Goal: Transaction & Acquisition: Book appointment/travel/reservation

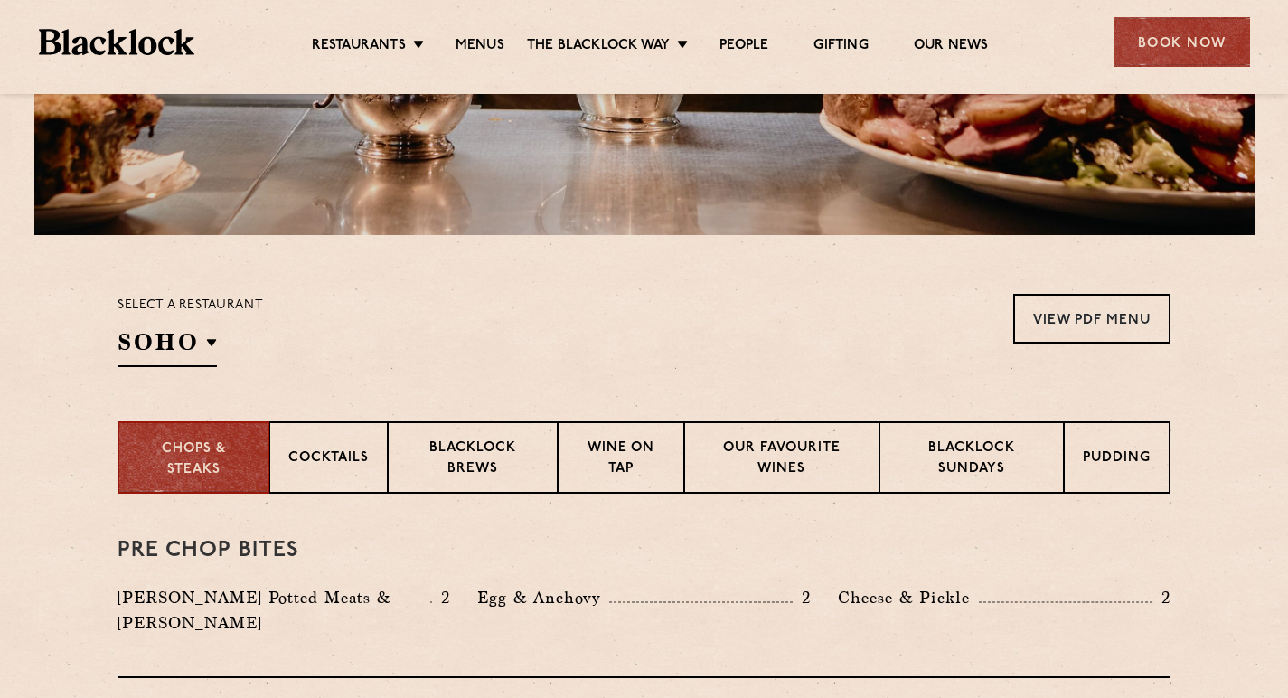
scroll to position [409, 0]
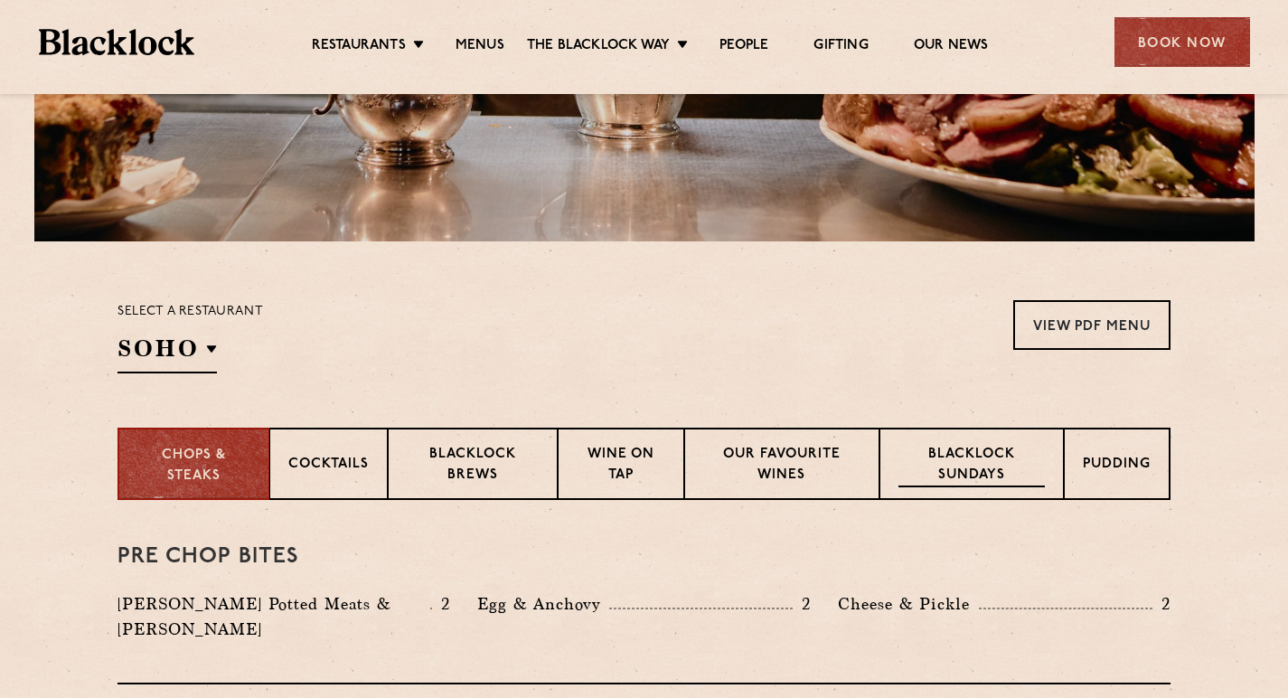
click at [974, 474] on p "Blacklock Sundays" at bounding box center [971, 466] width 146 height 42
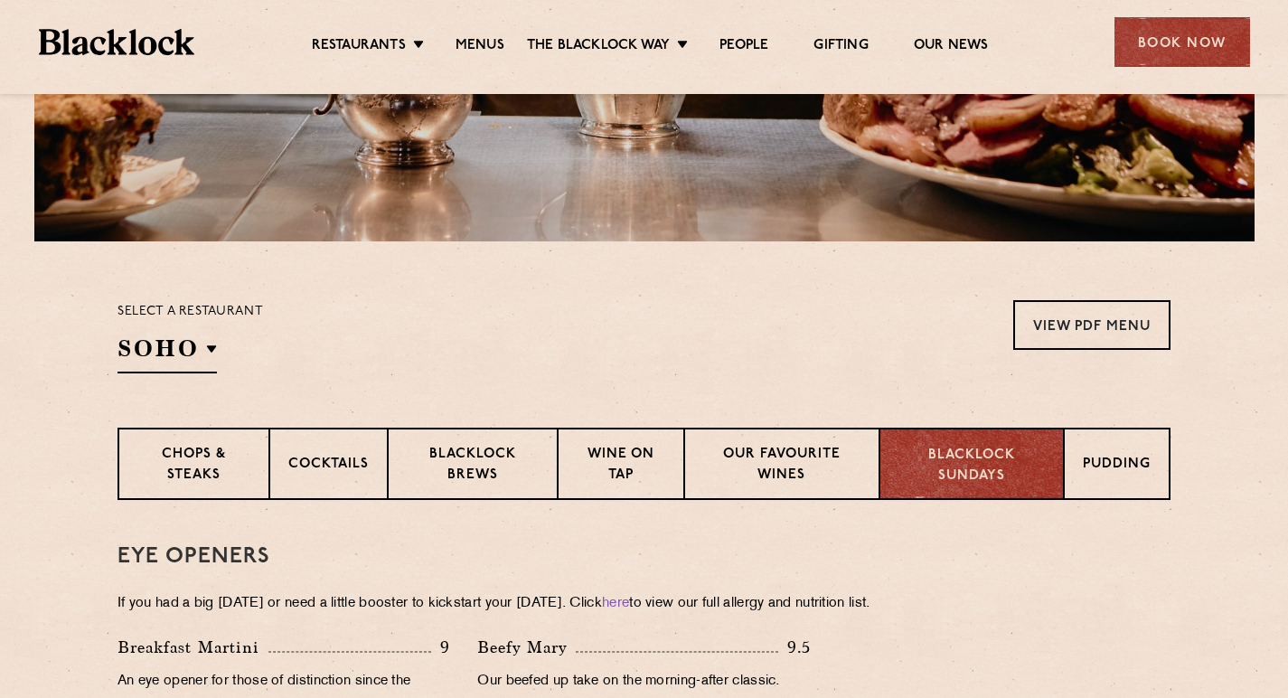
click at [957, 474] on p "Blacklock Sundays" at bounding box center [971, 466] width 146 height 41
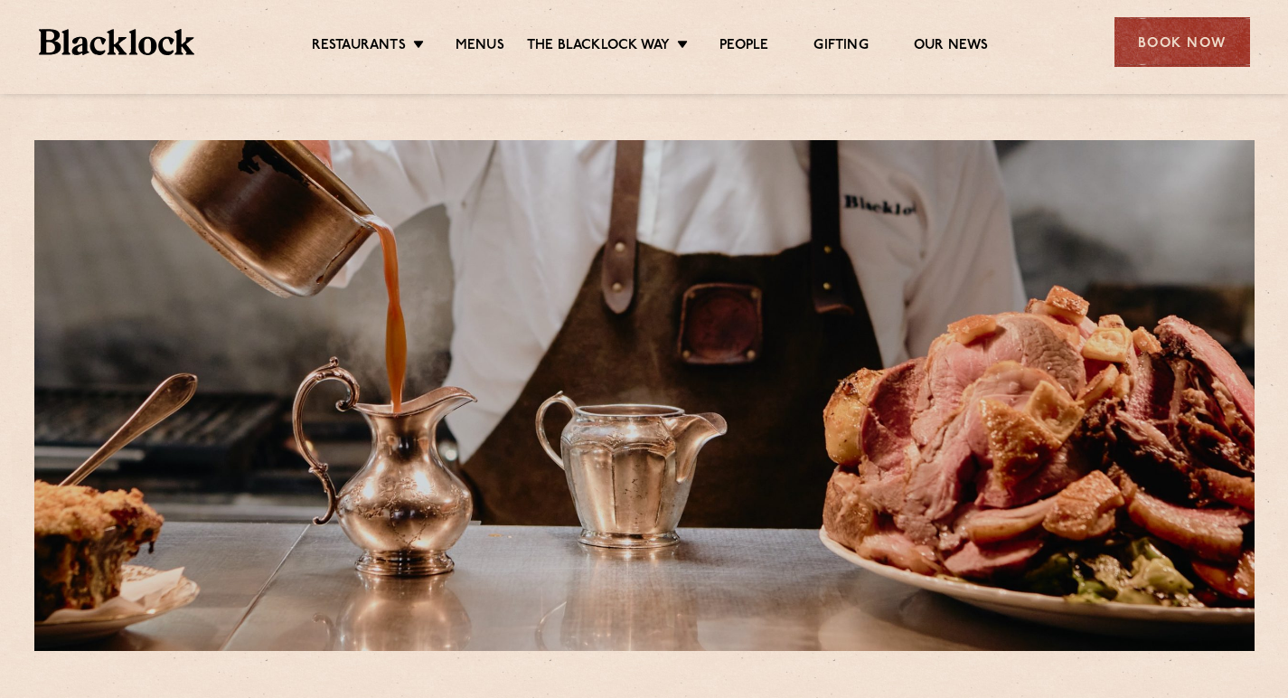
scroll to position [0, 0]
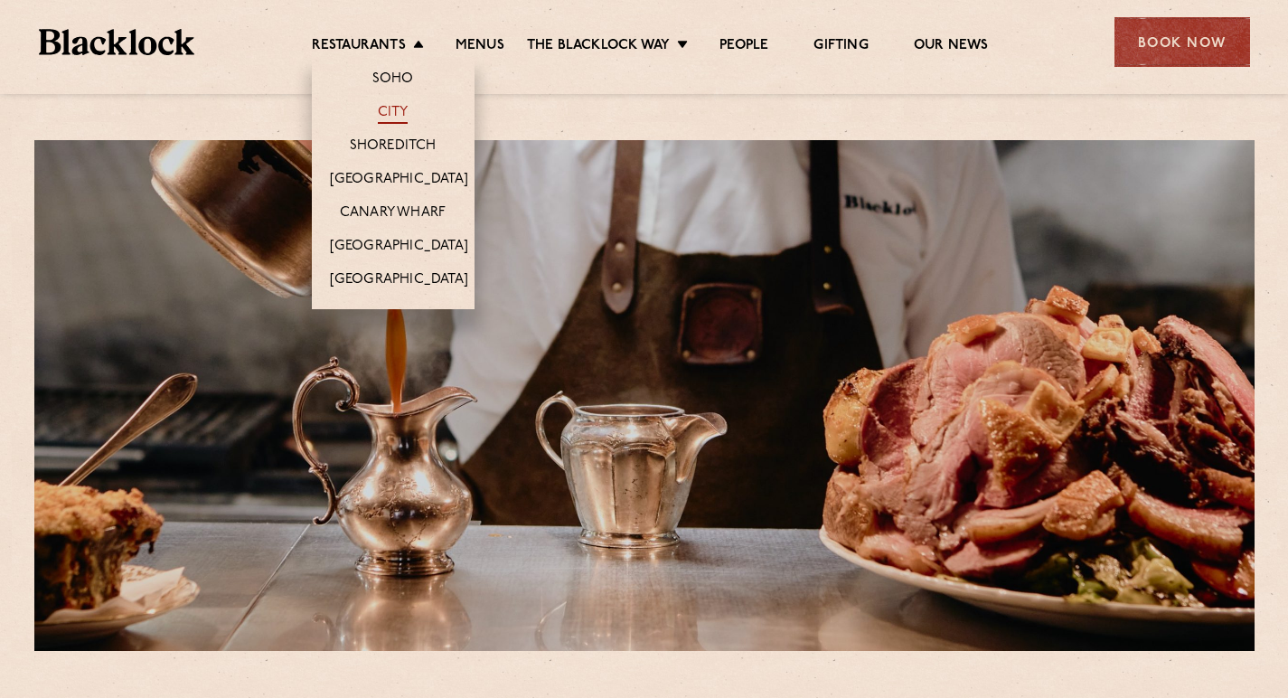
click at [384, 108] on link "City" at bounding box center [393, 114] width 31 height 20
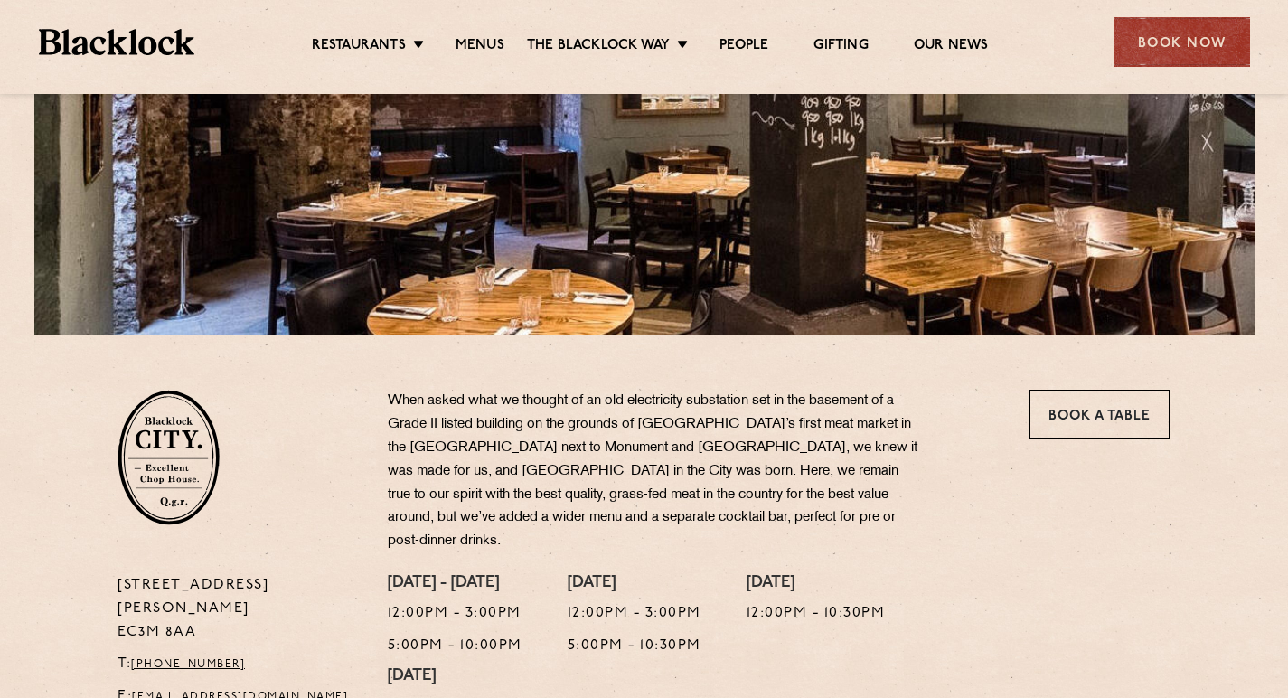
scroll to position [320, 0]
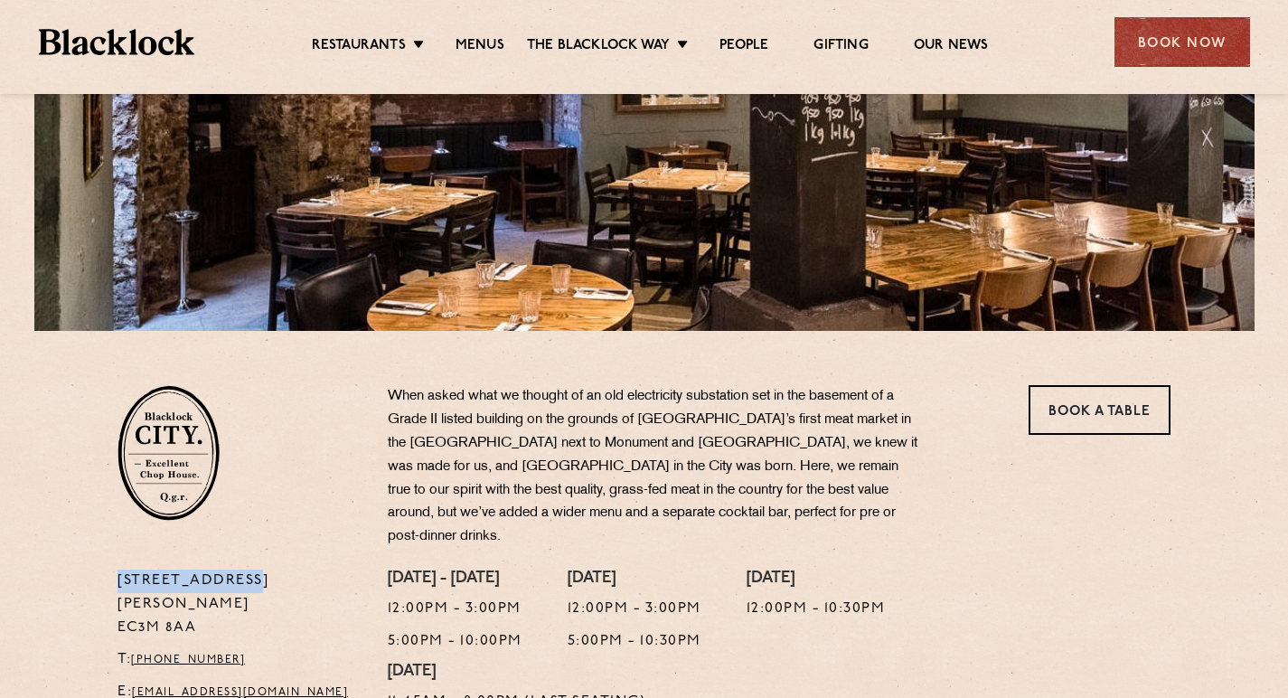
drag, startPoint x: 118, startPoint y: 549, endPoint x: 247, endPoint y: 558, distance: 128.6
click at [247, 569] on p "13 Philpot Lane EC3M 8AA" at bounding box center [238, 604] width 243 height 70
copy p "13 Philpot Lane"
click at [112, 569] on div "13 Philpot Lane EC3M 8AA T: +44 20 7998 7676 E: city@theblacklock.com" at bounding box center [239, 646] width 270 height 154
drag, startPoint x: 117, startPoint y: 551, endPoint x: 221, endPoint y: 581, distance: 107.3
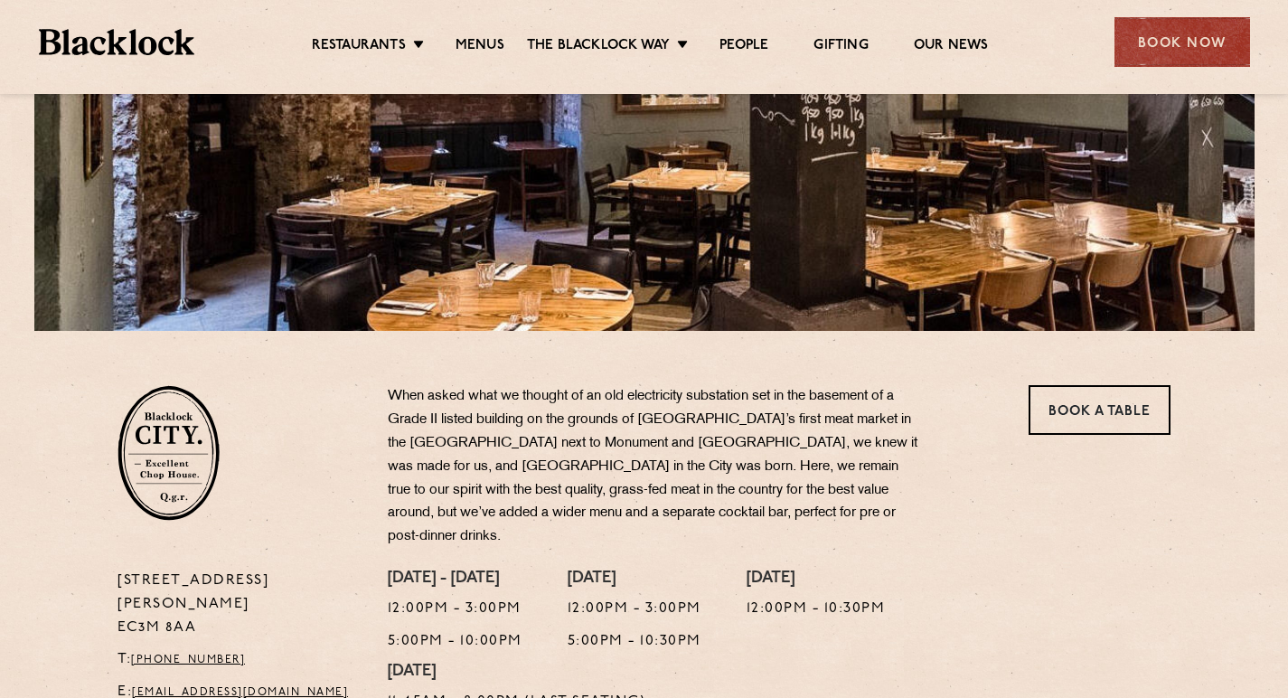
click at [221, 581] on p "13 Philpot Lane EC3M 8AA" at bounding box center [238, 604] width 243 height 70
copy p "13 Philpot Lane EC3M 8AA"
click at [1168, 40] on div "Book Now" at bounding box center [1182, 42] width 136 height 50
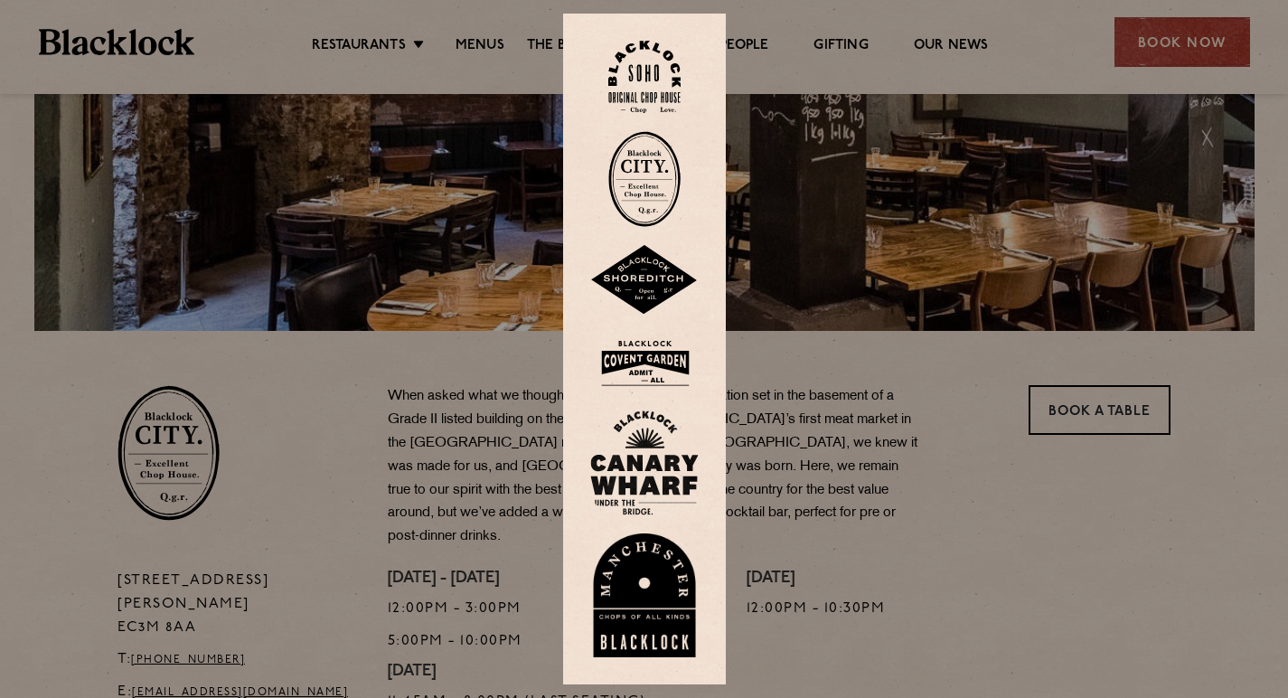
click at [944, 400] on div at bounding box center [644, 349] width 1288 height 698
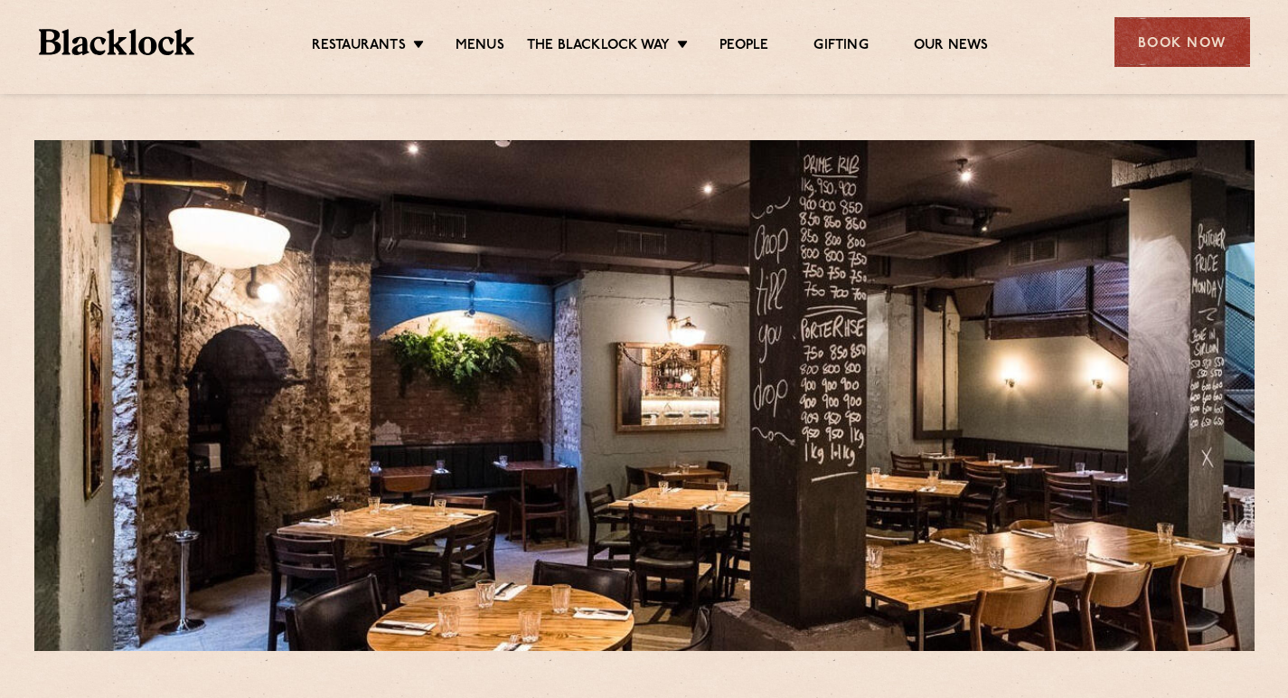
scroll to position [0, 0]
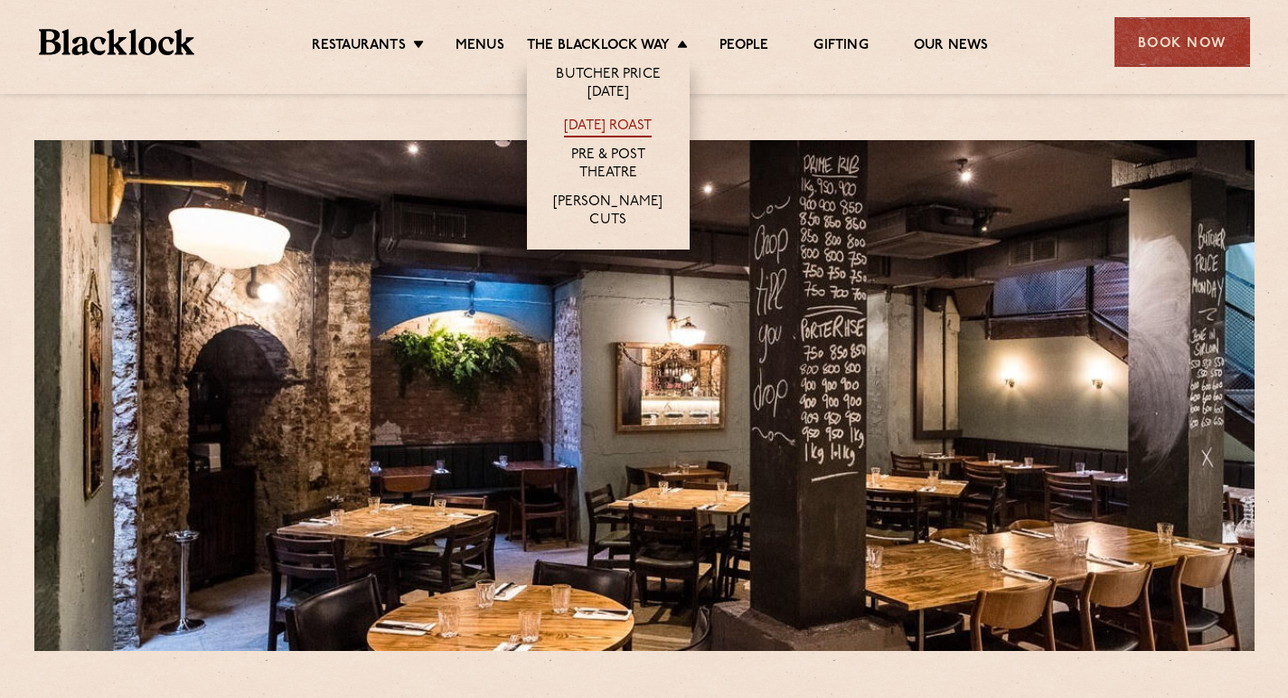
click at [597, 121] on link "[DATE] Roast" at bounding box center [608, 127] width 88 height 20
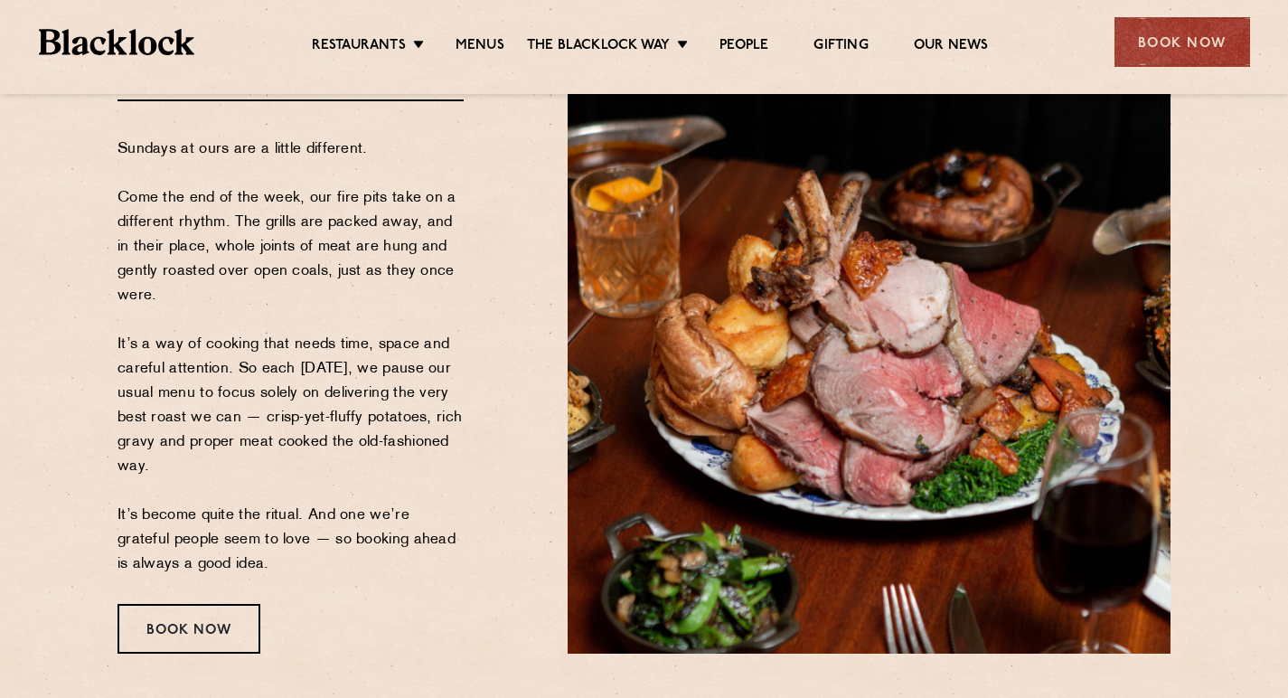
scroll to position [208, 0]
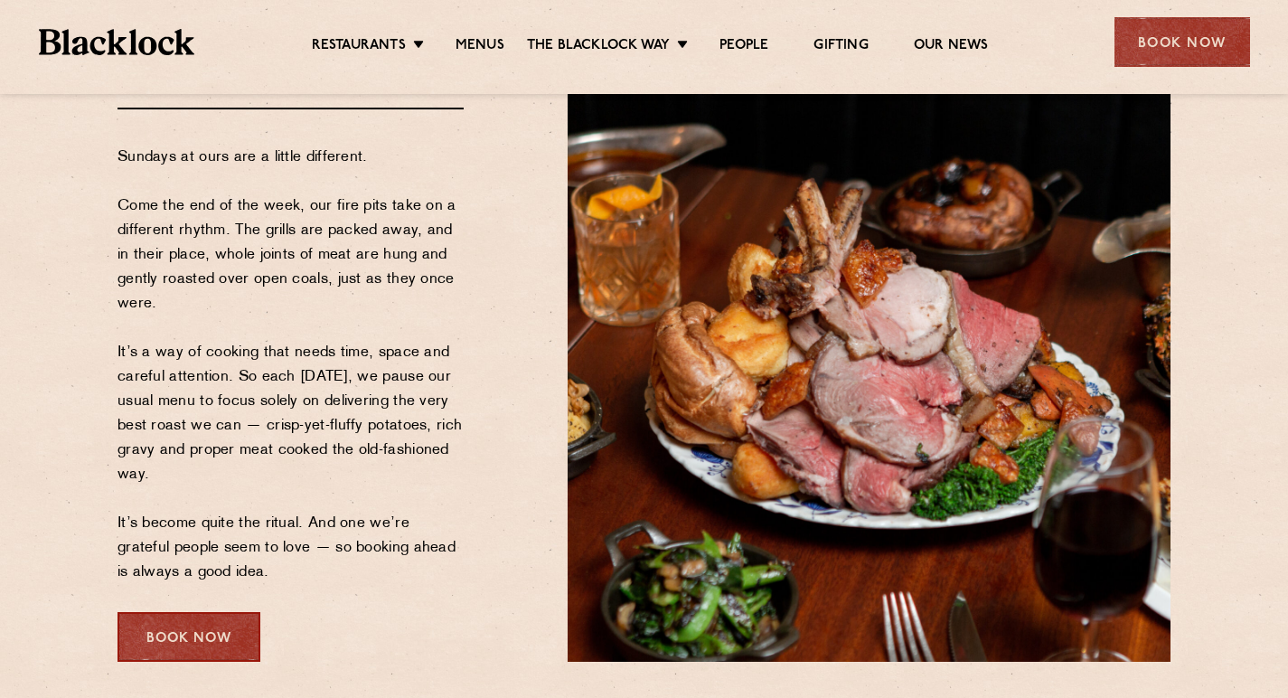
click at [194, 640] on div "Book Now" at bounding box center [188, 637] width 143 height 50
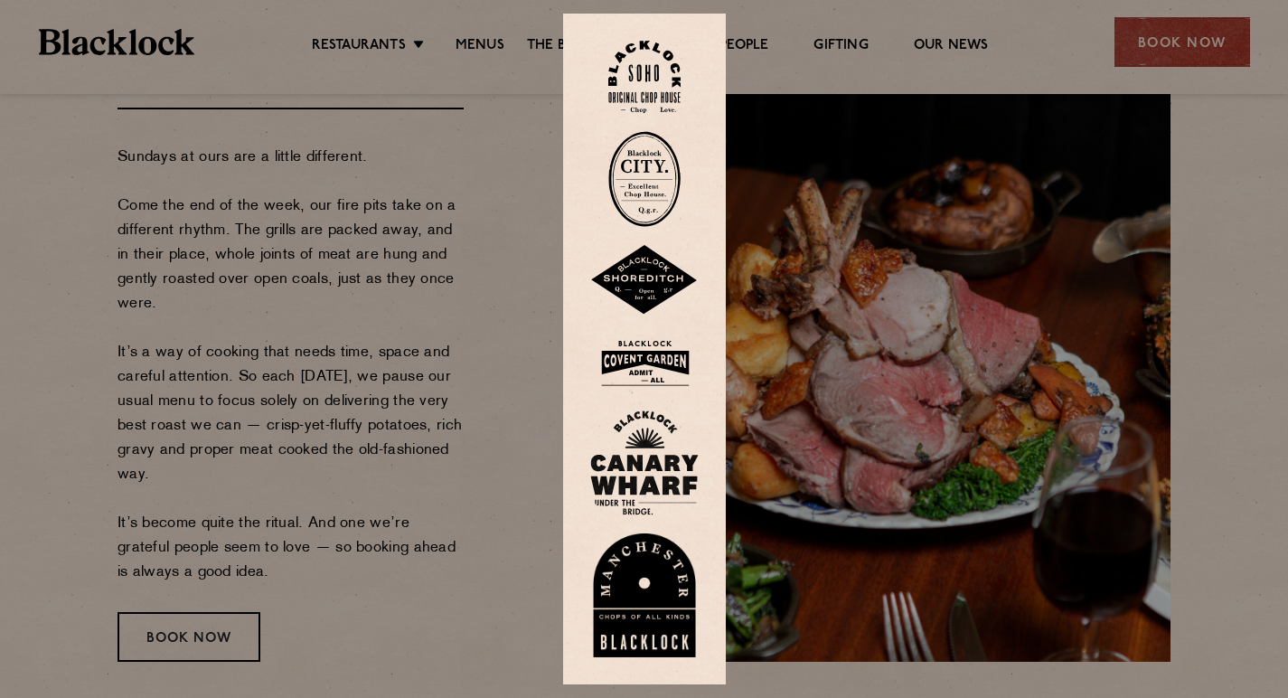
click at [653, 174] on img at bounding box center [644, 179] width 72 height 96
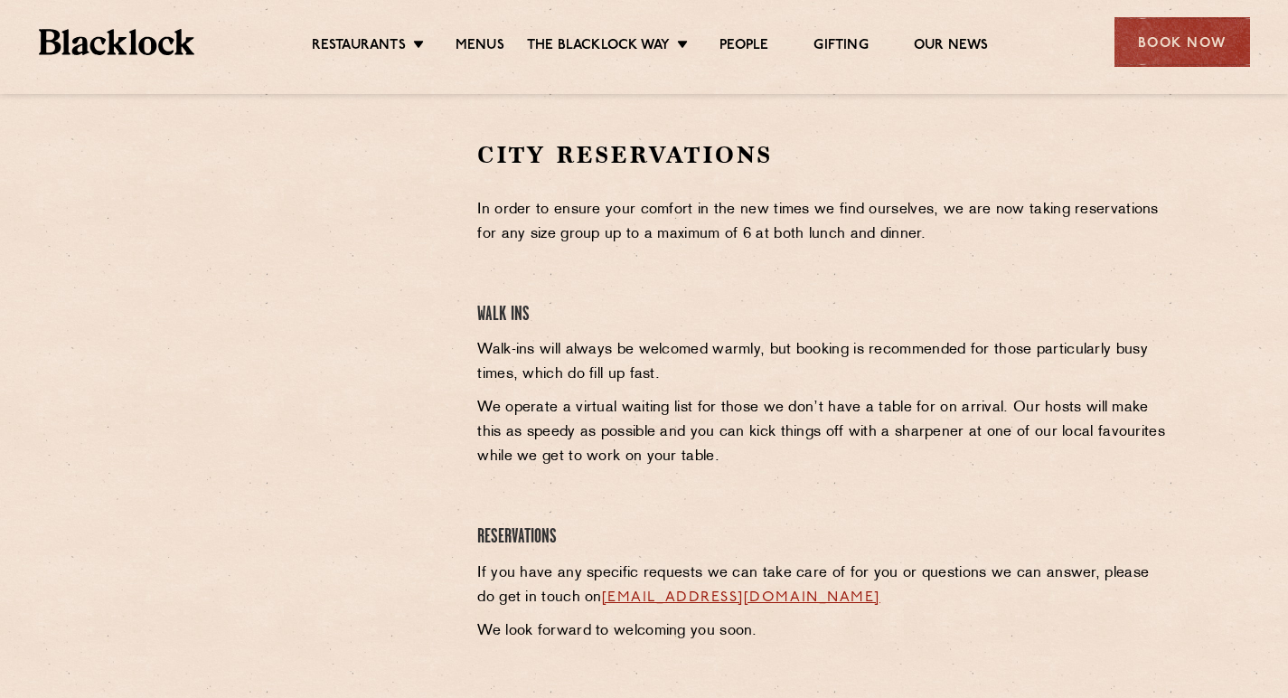
scroll to position [549, 0]
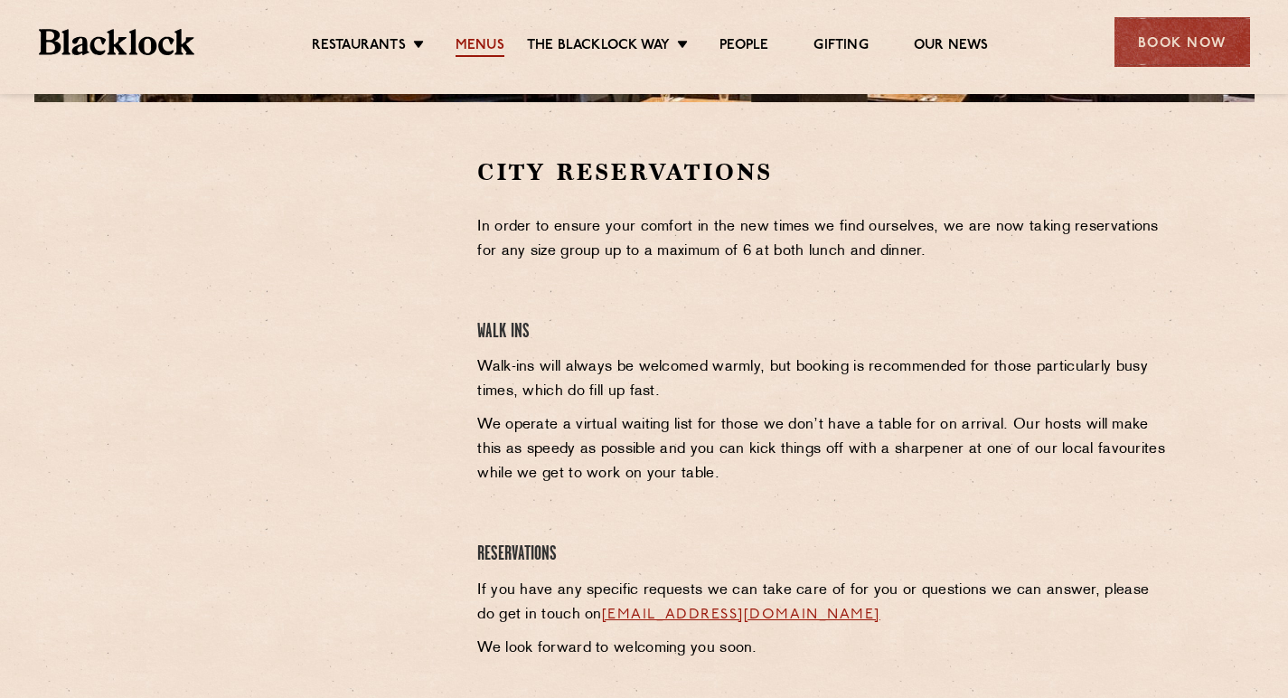
click at [487, 39] on link "Menus" at bounding box center [479, 47] width 49 height 20
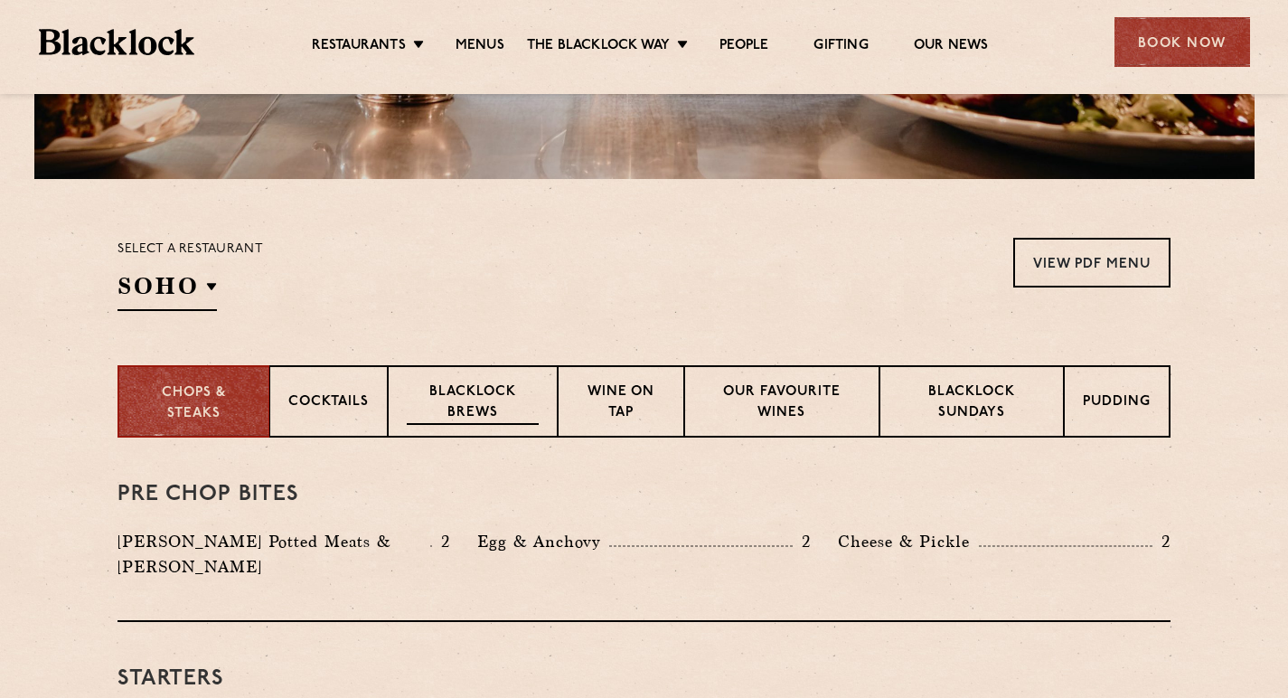
scroll to position [493, 0]
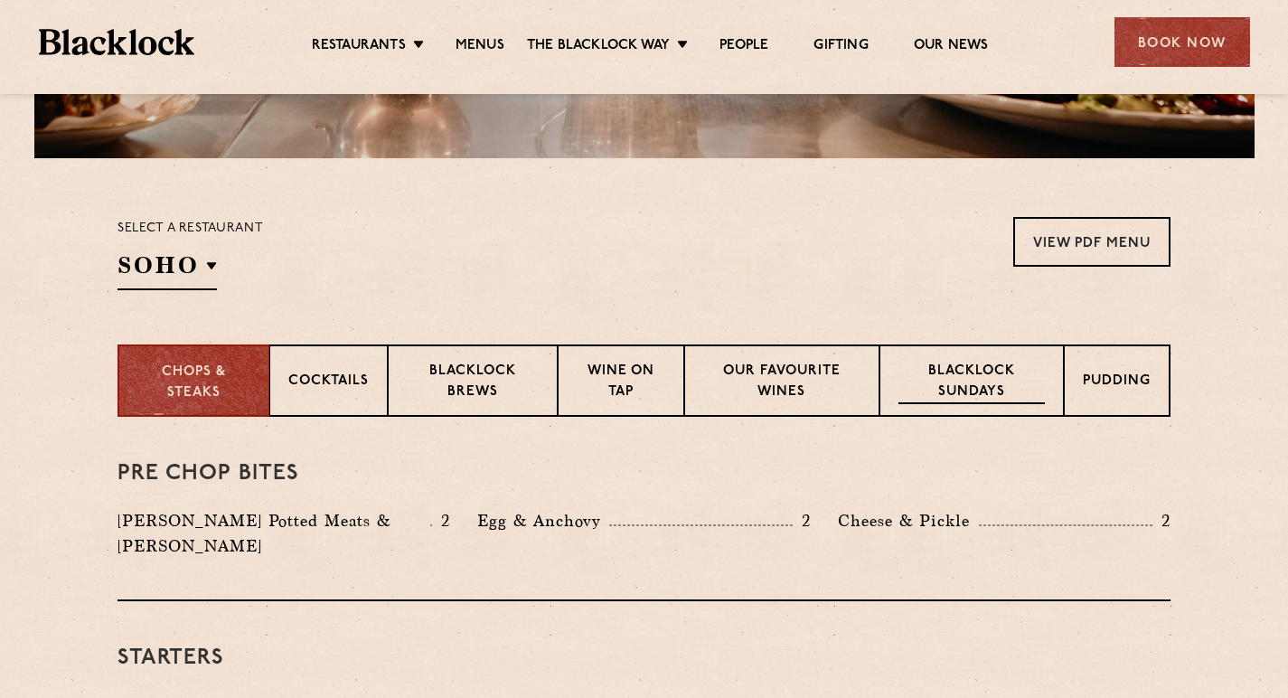
click at [942, 386] on p "Blacklock Sundays" at bounding box center [971, 382] width 146 height 42
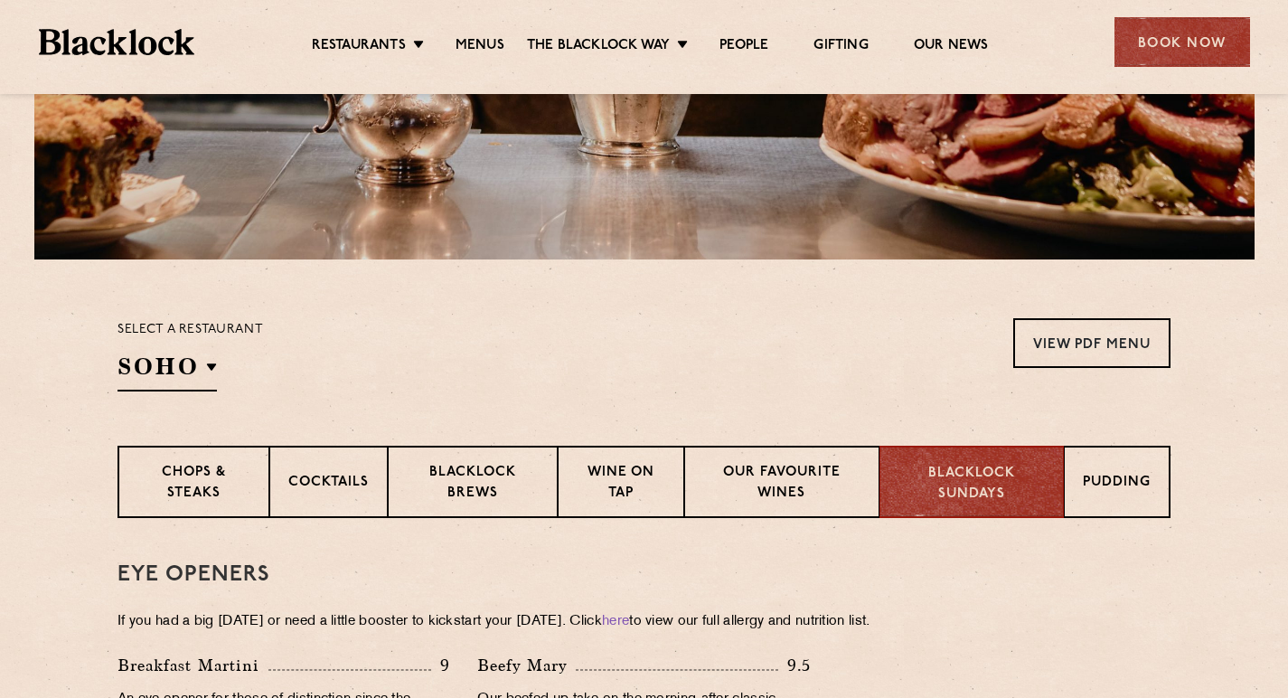
scroll to position [398, 0]
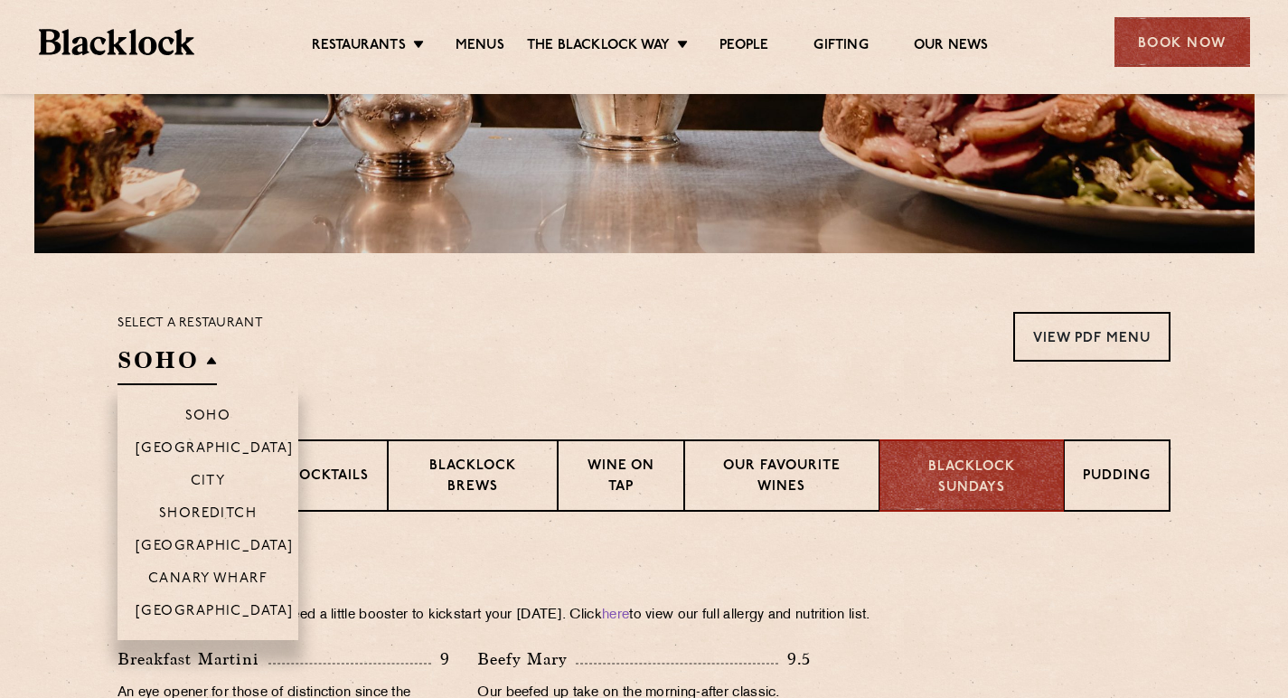
click at [212, 363] on h2 "SOHO" at bounding box center [166, 364] width 99 height 41
click at [202, 474] on p "City" at bounding box center [208, 483] width 35 height 18
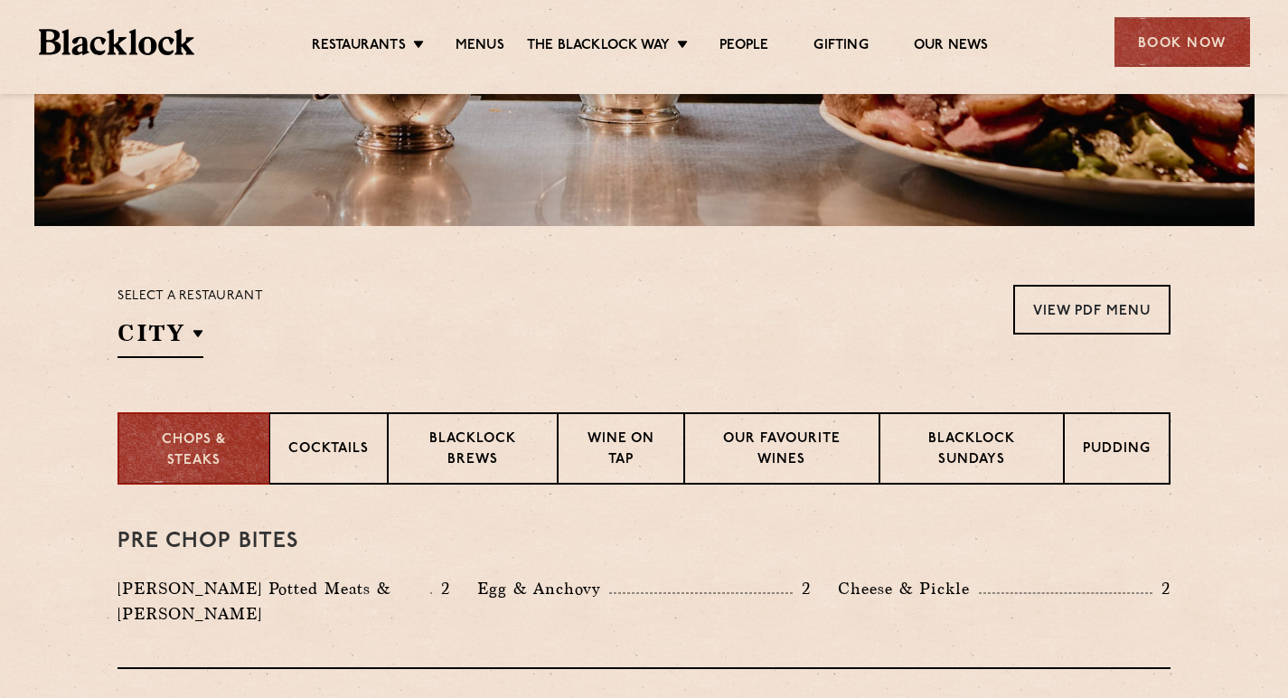
scroll to position [431, 0]
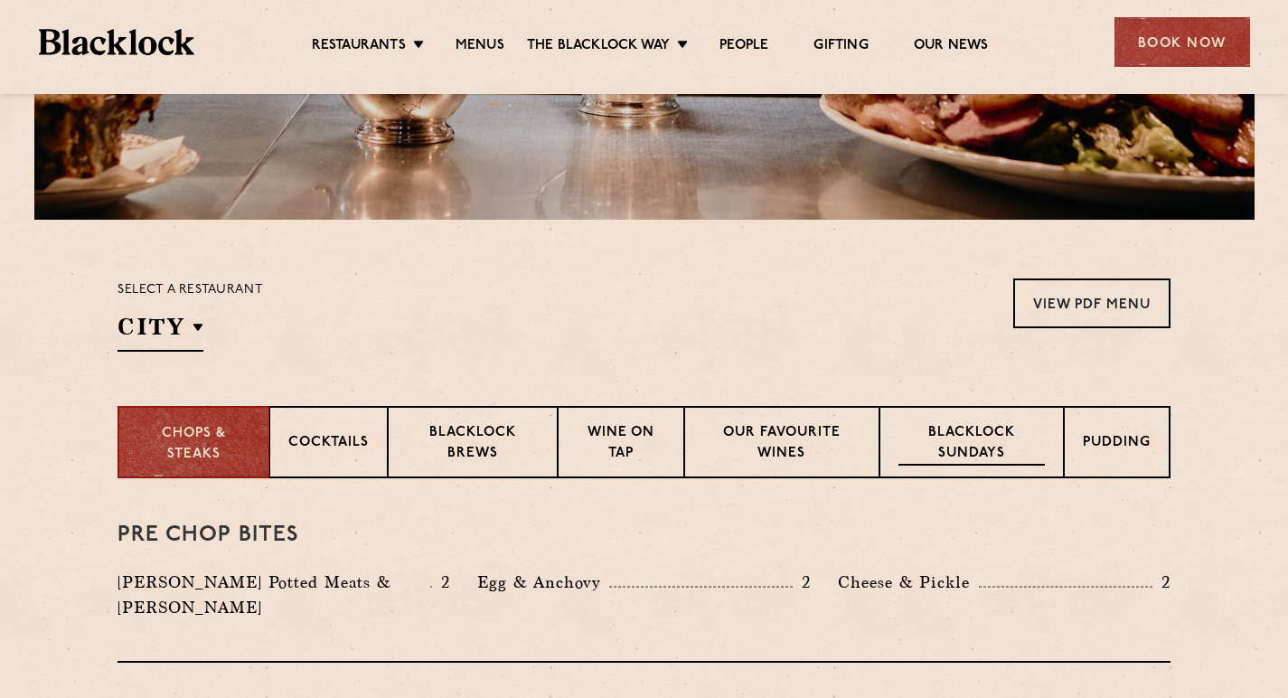
click at [955, 425] on p "Blacklock Sundays" at bounding box center [971, 444] width 146 height 42
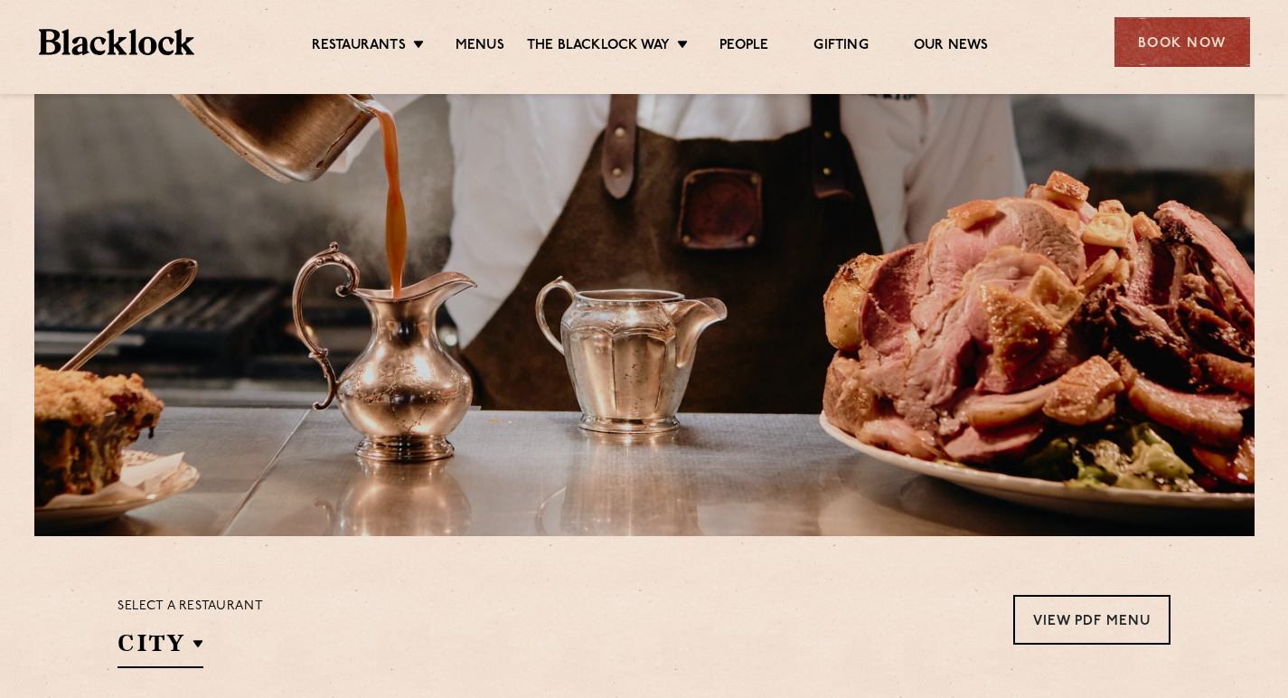
scroll to position [107, 0]
